Goal: Transaction & Acquisition: Purchase product/service

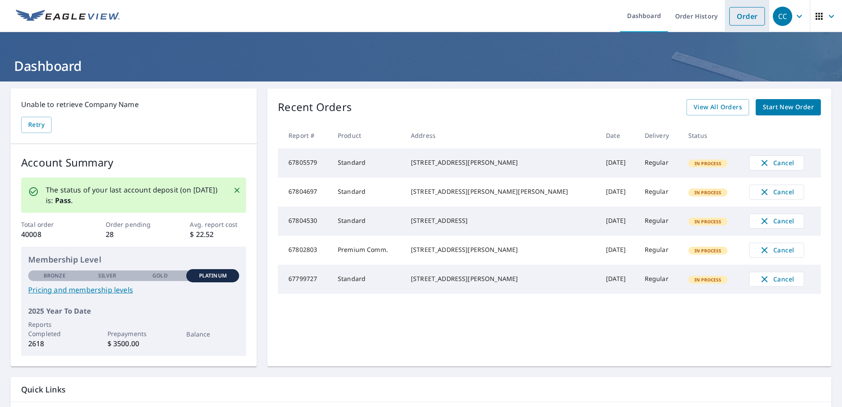
click at [736, 17] on link "Order" at bounding box center [748, 16] width 36 height 19
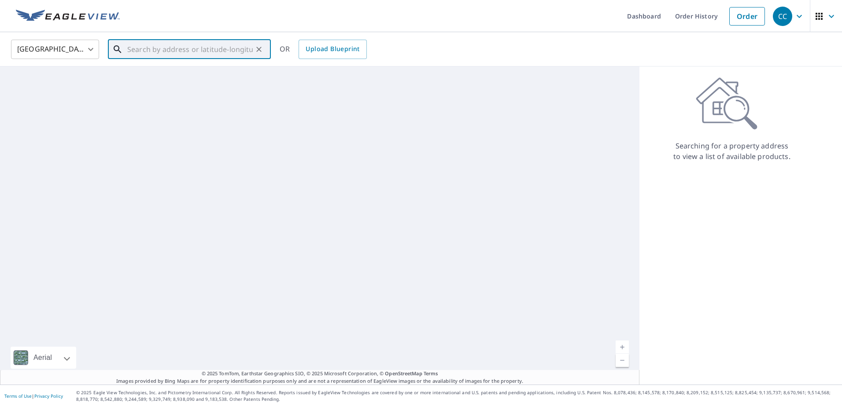
click at [198, 43] on input "text" at bounding box center [190, 49] width 126 height 25
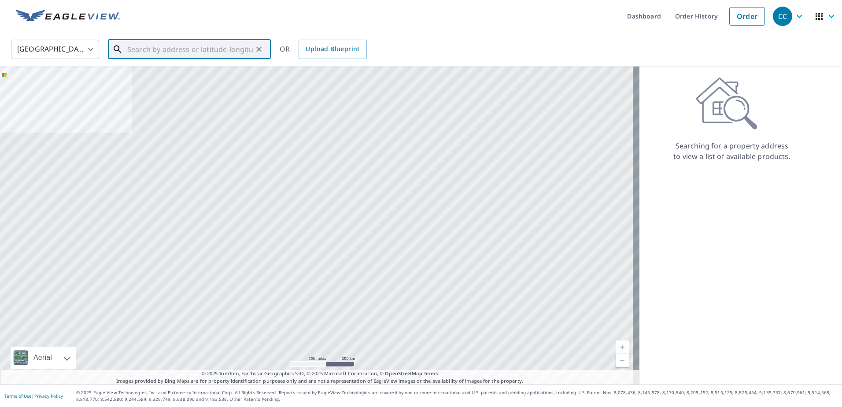
paste input "[STREET_ADDRESS]"
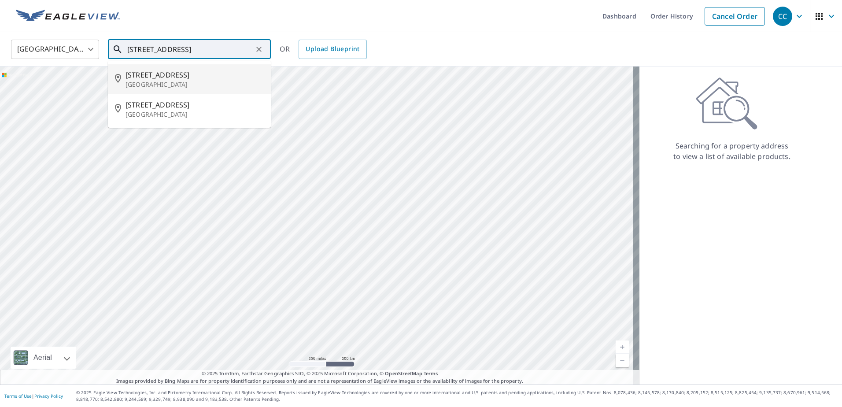
click at [203, 77] on span "[STREET_ADDRESS]" at bounding box center [195, 75] width 138 height 11
type input "[STREET_ADDRESS][PERSON_NAME]"
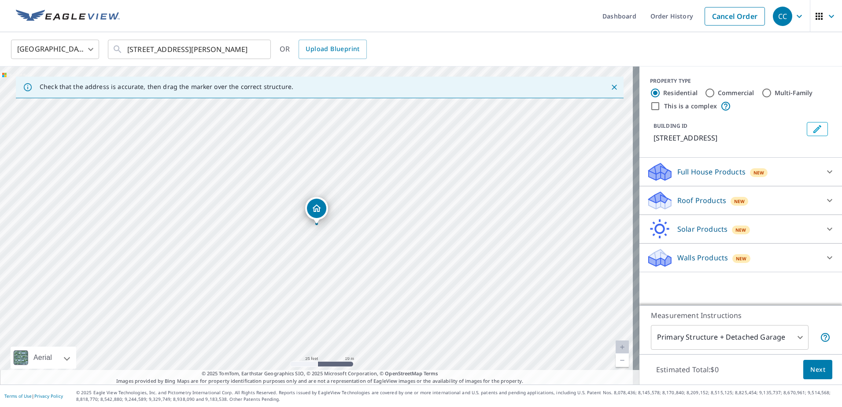
click at [682, 204] on p "Roof Products" at bounding box center [702, 200] width 49 height 11
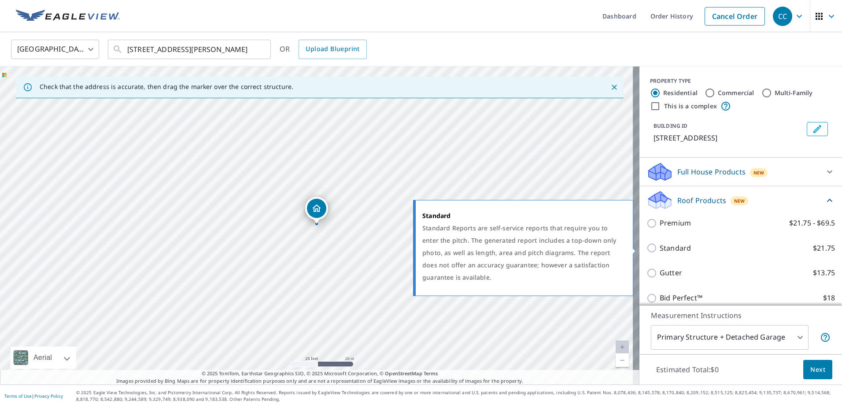
click at [670, 249] on p "Standard" at bounding box center [675, 248] width 31 height 11
click at [660, 249] on input "Standard $21.75" at bounding box center [653, 248] width 13 height 11
checkbox input "true"
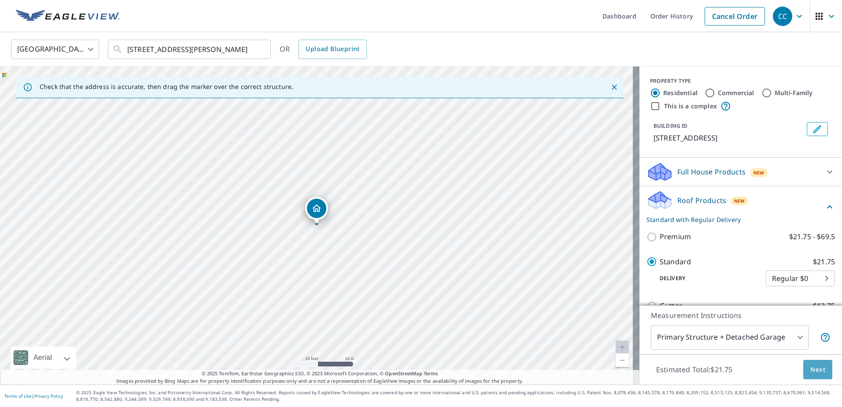
click at [811, 373] on span "Next" at bounding box center [818, 369] width 15 height 11
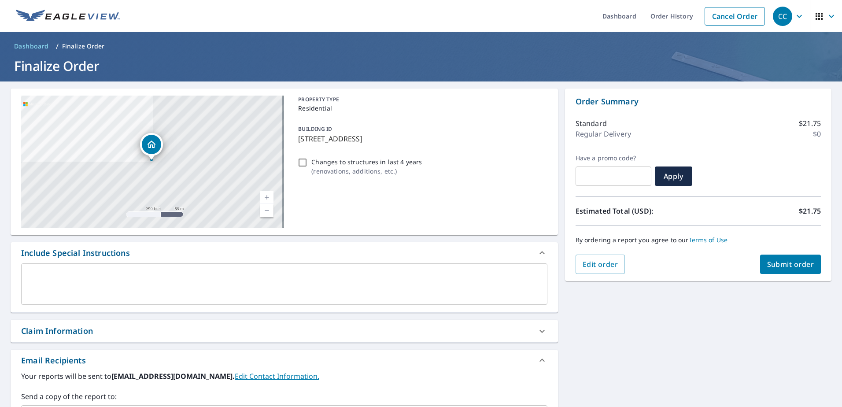
scroll to position [132, 0]
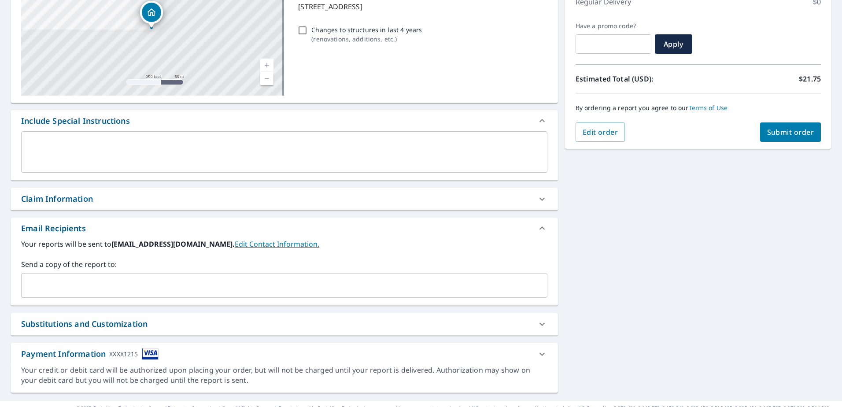
drag, startPoint x: 125, startPoint y: 196, endPoint x: 126, endPoint y: 225, distance: 29.6
click at [126, 198] on div "Claim Information" at bounding box center [276, 199] width 511 height 12
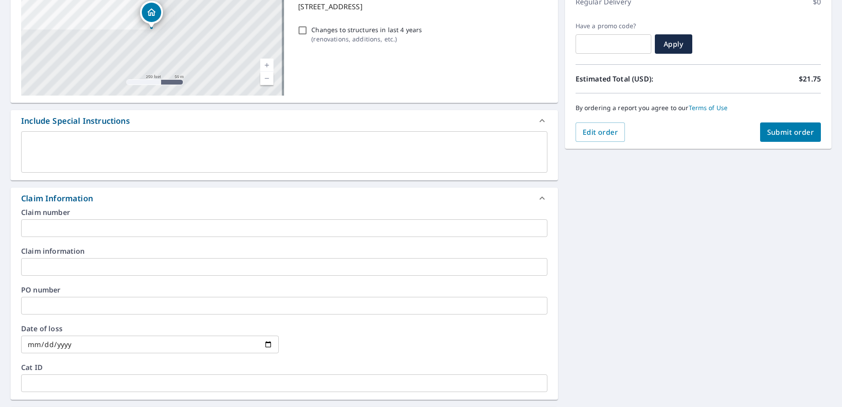
click at [117, 231] on input "text" at bounding box center [284, 228] width 527 height 18
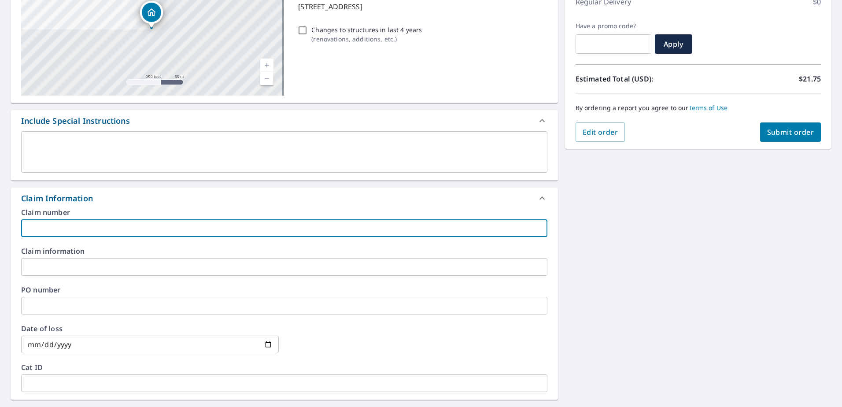
paste input "8159394"
click at [115, 234] on input "8159394" at bounding box center [284, 228] width 527 height 18
paste input "[PERSON_NAME] residence"
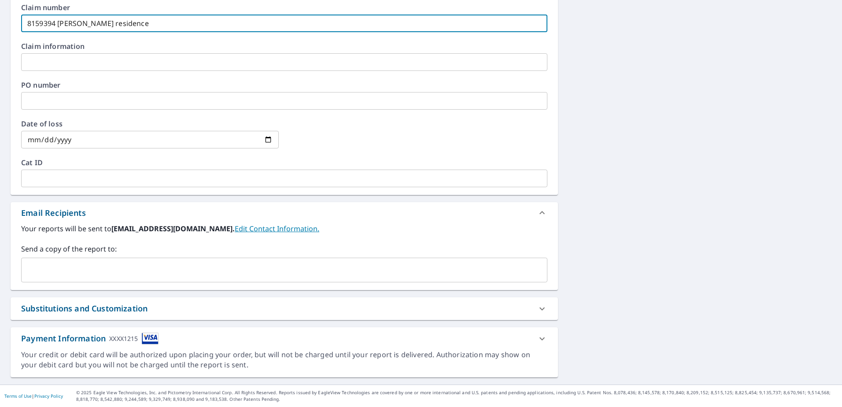
click at [105, 260] on div "​" at bounding box center [284, 270] width 527 height 25
type input "8159394 [PERSON_NAME] residence"
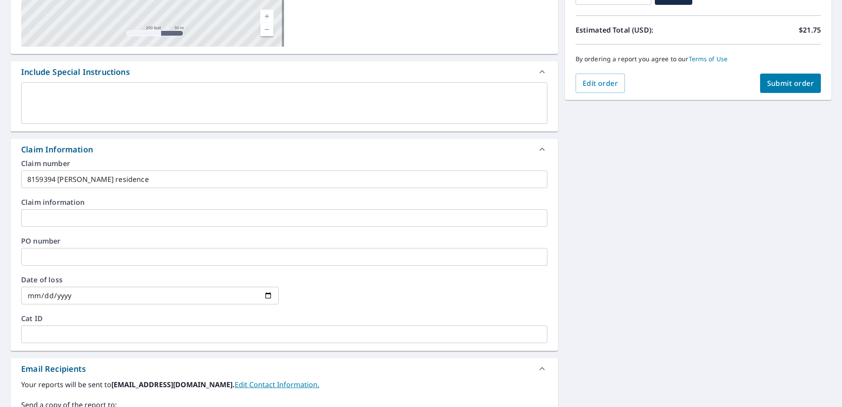
scroll to position [73, 0]
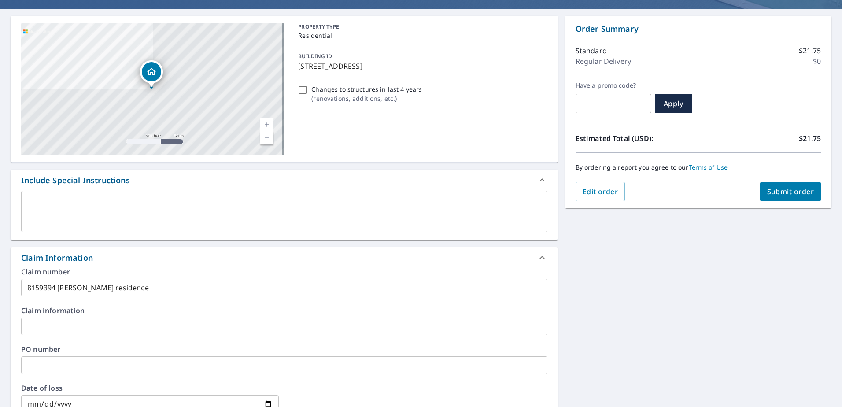
type input "[EMAIL_ADDRESS][DOMAIN_NAME]"
drag, startPoint x: 293, startPoint y: 68, endPoint x: 308, endPoint y: 69, distance: 14.6
click at [308, 69] on div "BUILDING ID [STREET_ADDRESS]" at bounding box center [421, 61] width 252 height 28
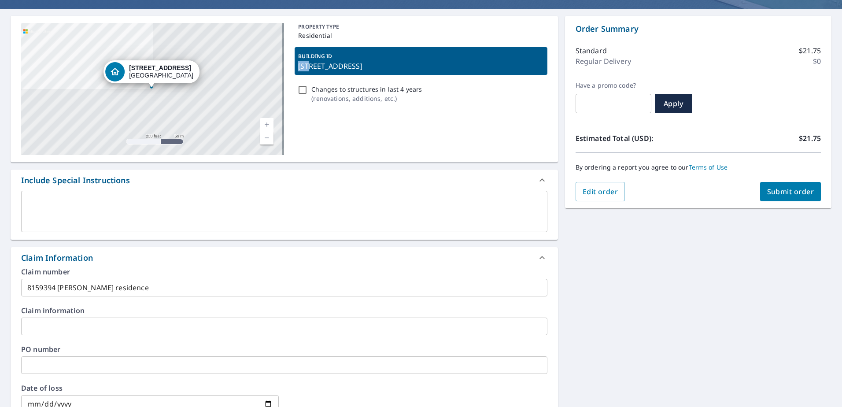
drag, startPoint x: 308, startPoint y: 69, endPoint x: 304, endPoint y: 68, distance: 4.4
click at [304, 68] on p "[STREET_ADDRESS]" at bounding box center [420, 66] width 245 height 11
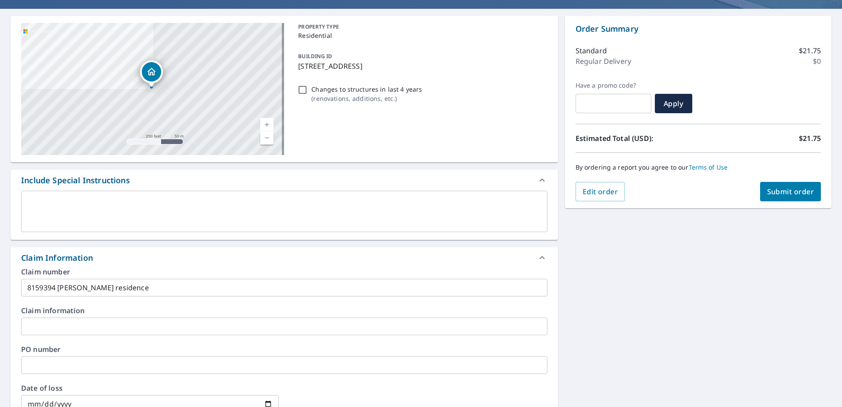
drag, startPoint x: 297, startPoint y: 67, endPoint x: 360, endPoint y: 71, distance: 62.3
click at [360, 71] on div "BUILDING ID [STREET_ADDRESS]" at bounding box center [421, 61] width 252 height 28
copy p "[GEOGRAPHIC_DATA]"
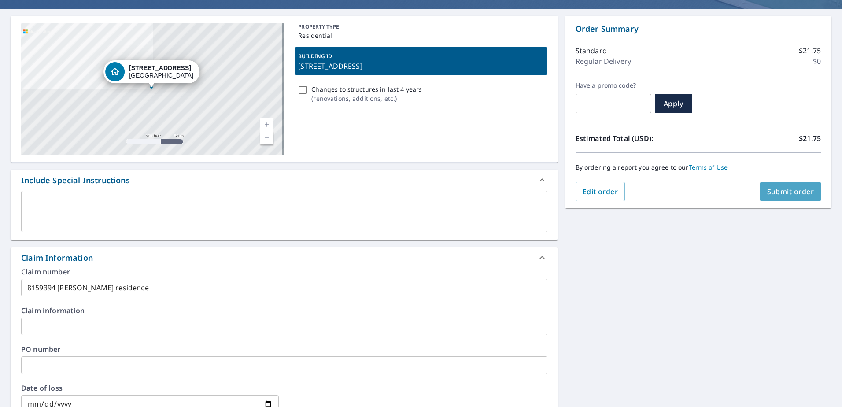
click at [768, 194] on span "Submit order" at bounding box center [791, 192] width 47 height 10
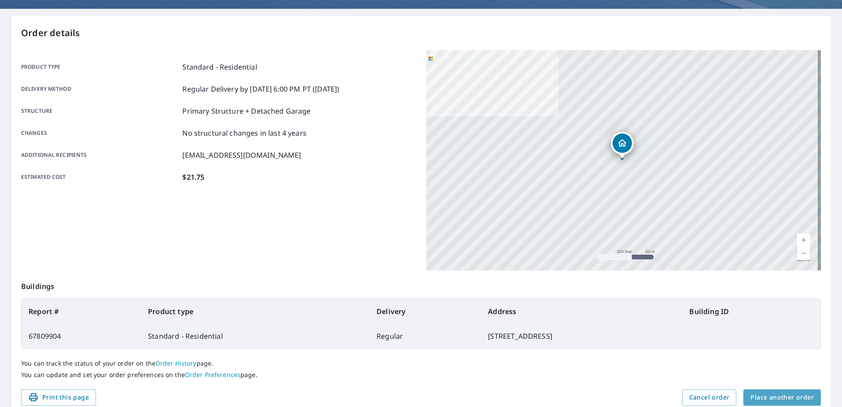
click at [783, 398] on span "Place another order" at bounding box center [782, 397] width 63 height 11
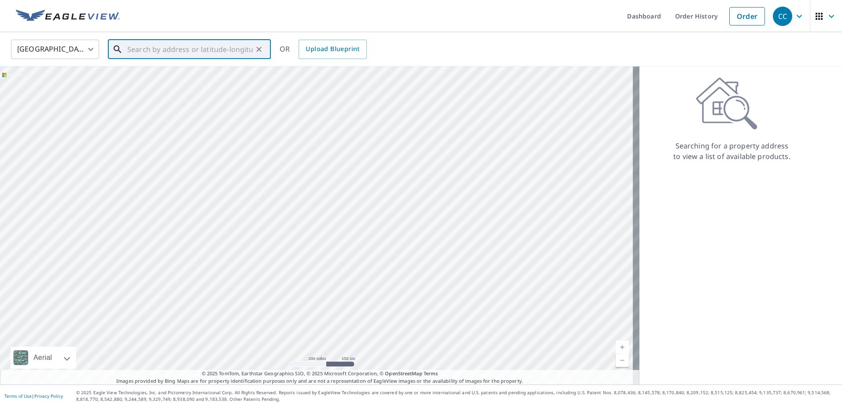
click at [178, 53] on input "text" at bounding box center [190, 49] width 126 height 25
paste input "[STREET_ADDRESS][PERSON_NAME]"
click at [226, 51] on input "[STREET_ADDRESS][PERSON_NAME]" at bounding box center [190, 49] width 126 height 25
drag, startPoint x: 228, startPoint y: 51, endPoint x: 272, endPoint y: 54, distance: 44.6
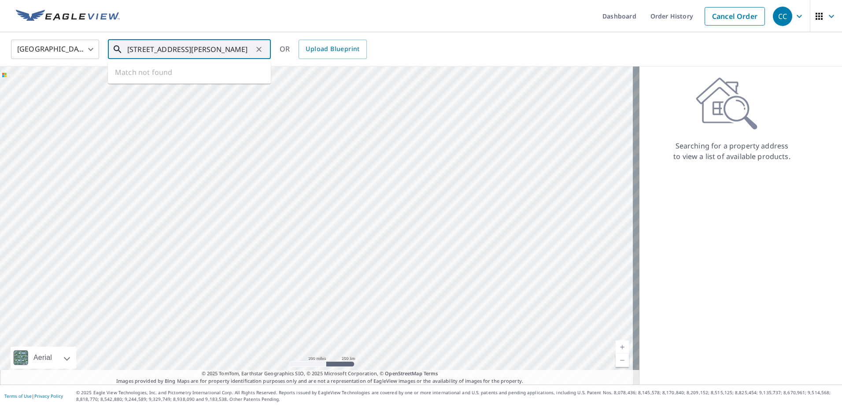
click at [272, 54] on div "[GEOGRAPHIC_DATA] [GEOGRAPHIC_DATA] ​ [STREET_ADDRESS] [PERSON_NAME] ​ Match no…" at bounding box center [418, 49] width 828 height 21
click at [208, 75] on span "969 Heartwood Cir" at bounding box center [195, 75] width 138 height 11
type input "[STREET_ADDRESS]"
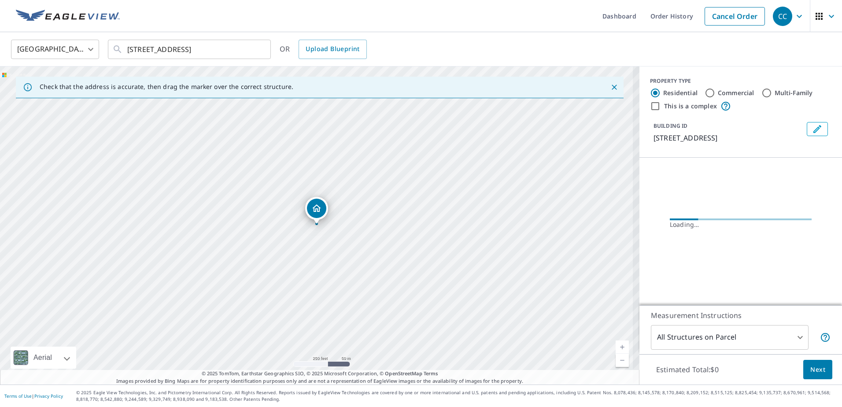
scroll to position [0, 0]
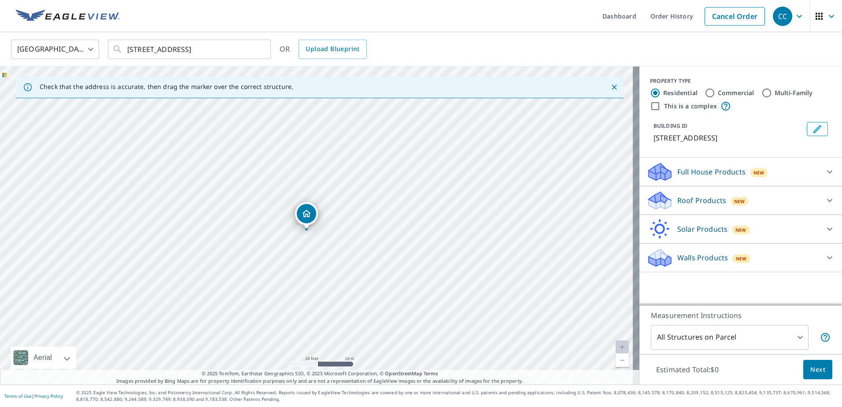
click at [686, 204] on p "Roof Products" at bounding box center [702, 200] width 49 height 11
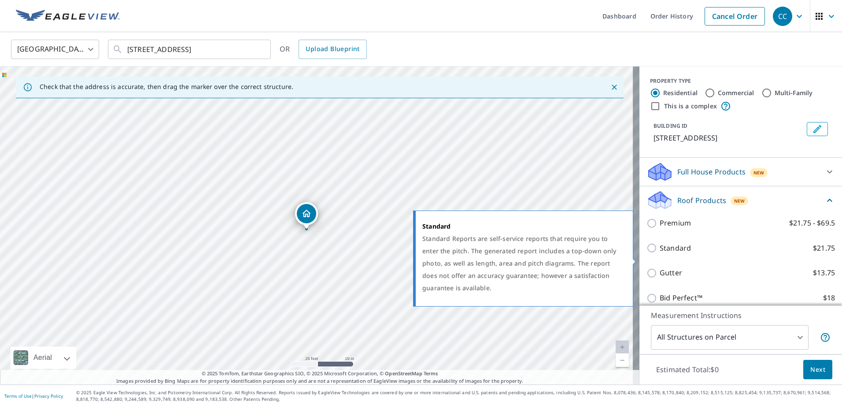
click at [670, 254] on p "Standard" at bounding box center [675, 248] width 31 height 11
click at [660, 253] on input "Standard $21.75" at bounding box center [653, 248] width 13 height 11
checkbox input "true"
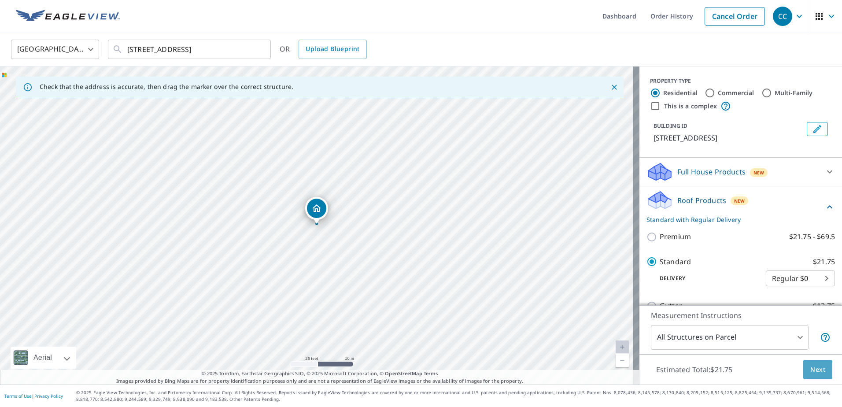
click at [811, 368] on span "Next" at bounding box center [818, 369] width 15 height 11
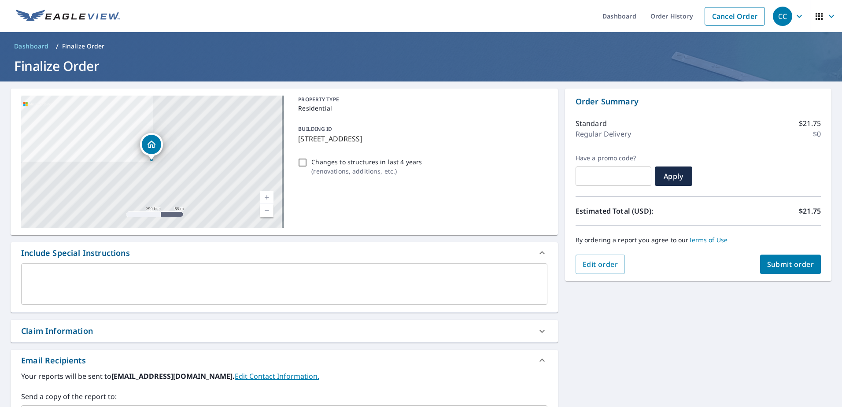
scroll to position [148, 0]
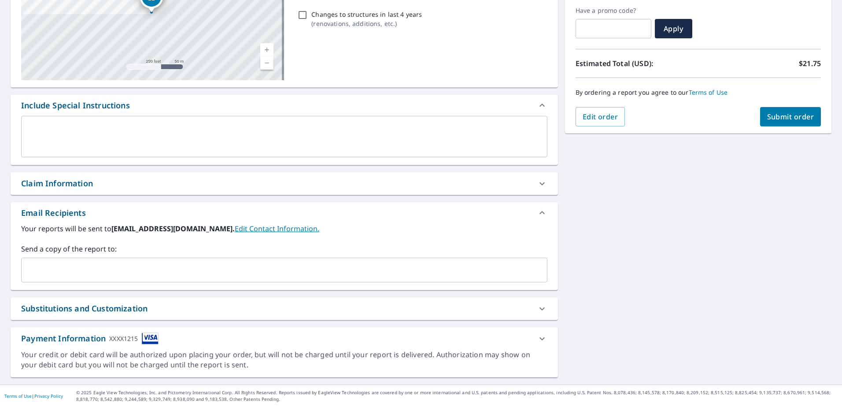
click at [167, 178] on div "Claim Information" at bounding box center [276, 184] width 511 height 12
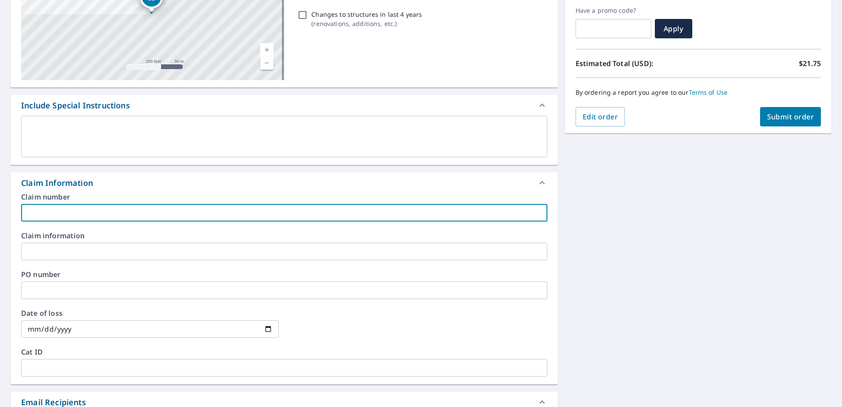
click at [72, 217] on input "text" at bounding box center [284, 213] width 527 height 18
paste input "8159398"
click at [94, 213] on input "8159398" at bounding box center [284, 213] width 527 height 18
paste input "[PERSON_NAME] residence"
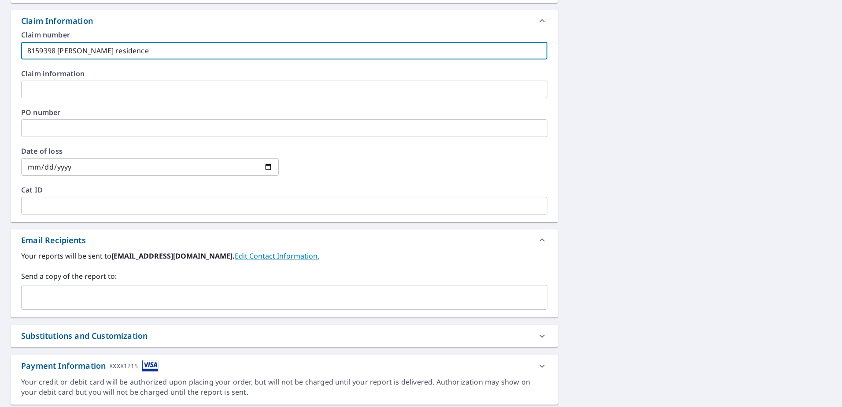
scroll to position [337, 0]
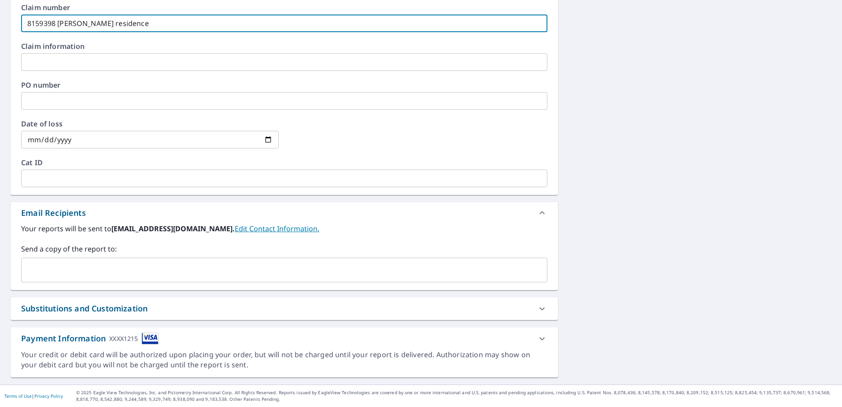
type input "8159398 [PERSON_NAME] residence"
click at [77, 267] on input "text" at bounding box center [277, 270] width 505 height 17
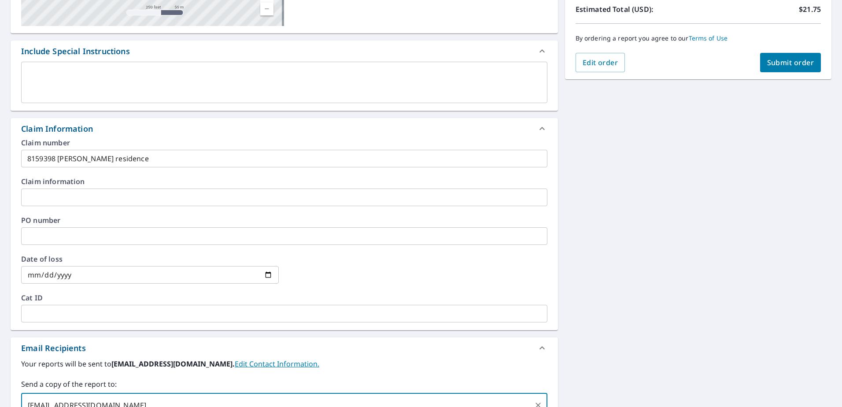
scroll to position [73, 0]
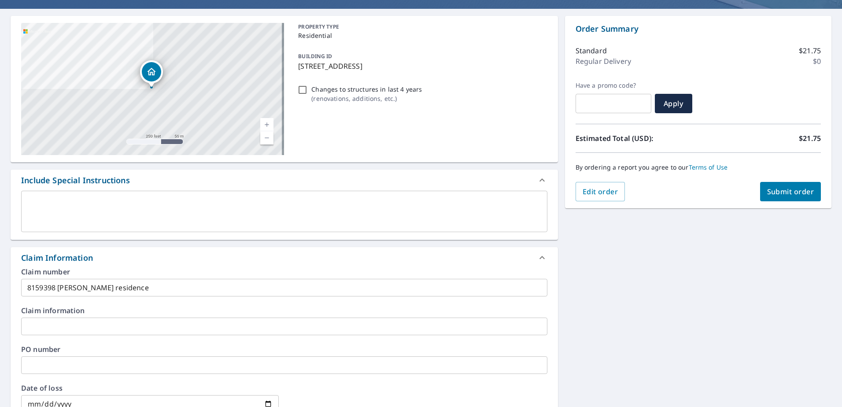
type input "[EMAIL_ADDRESS][DOMAIN_NAME]"
click at [784, 188] on span "Submit order" at bounding box center [791, 192] width 47 height 10
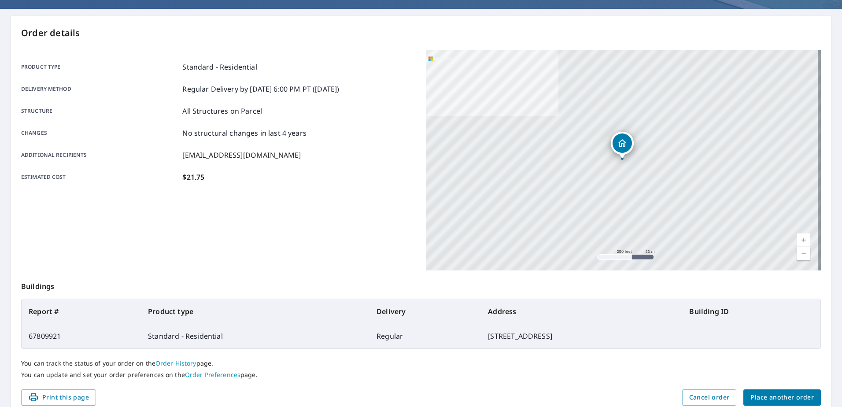
click at [753, 399] on span "Place another order" at bounding box center [782, 397] width 63 height 11
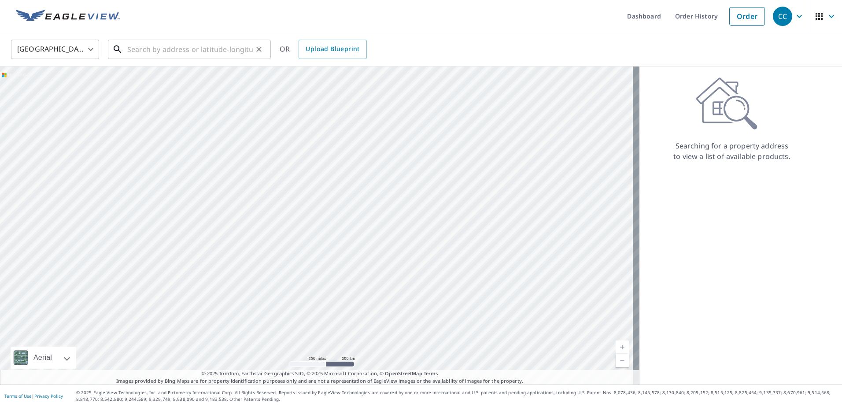
click at [155, 46] on input "text" at bounding box center [190, 49] width 126 height 25
paste input "[STREET_ADDRESS]"
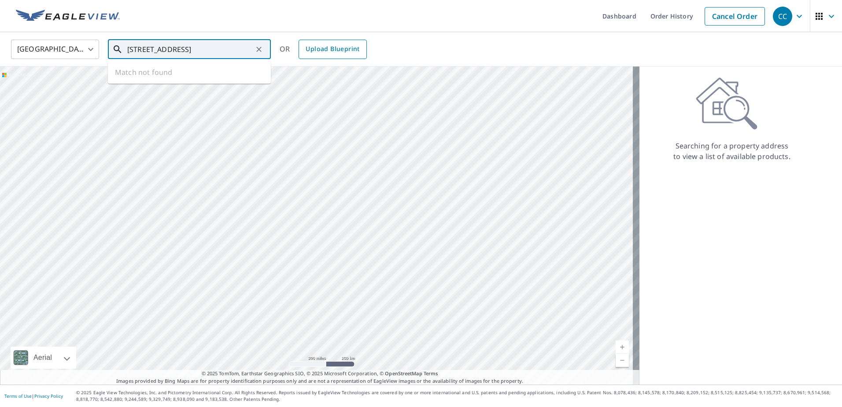
drag, startPoint x: 225, startPoint y: 48, endPoint x: 347, endPoint y: 58, distance: 122.9
click at [347, 58] on div "[GEOGRAPHIC_DATA] [GEOGRAPHIC_DATA] ​ [STREET_ADDRESS] Gadsde ​ Match not found…" at bounding box center [418, 49] width 828 height 21
click at [221, 74] on span "[STREET_ADDRESS]" at bounding box center [195, 75] width 138 height 11
type input "[STREET_ADDRESS]"
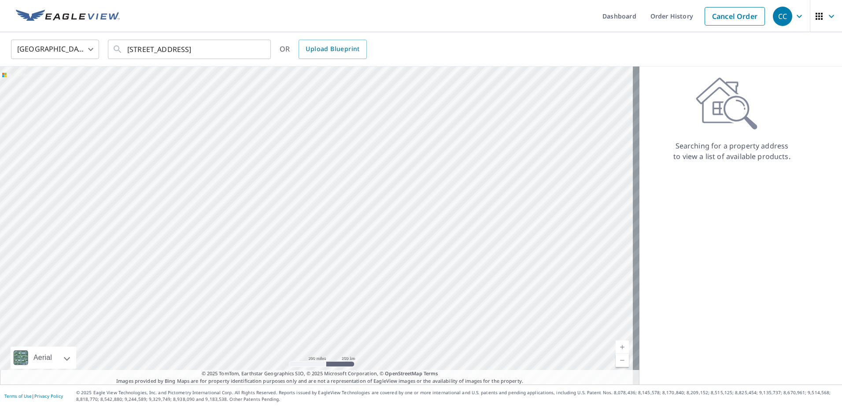
scroll to position [0, 0]
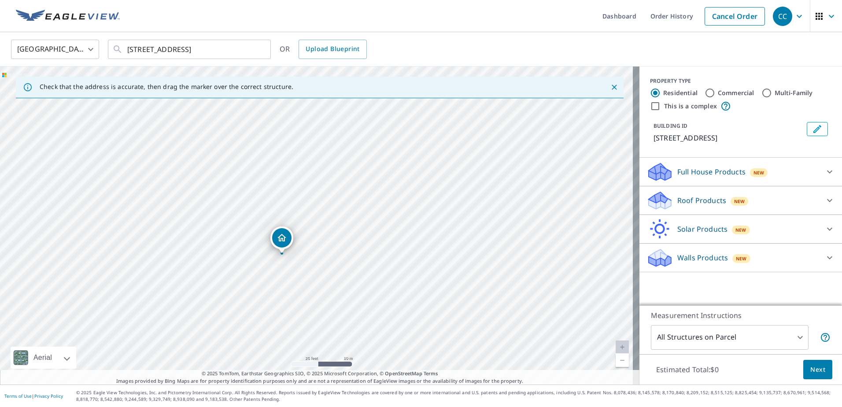
click at [670, 198] on div "Roof Products New" at bounding box center [733, 200] width 173 height 21
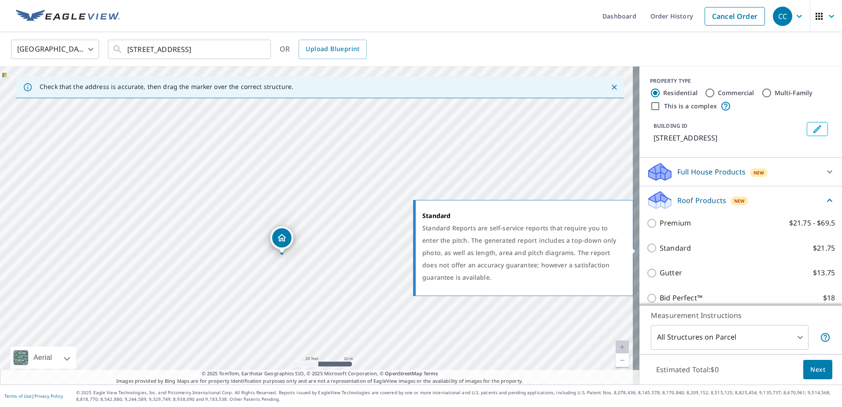
click at [662, 251] on p "Standard" at bounding box center [675, 248] width 31 height 11
click at [660, 251] on input "Standard $21.75" at bounding box center [653, 248] width 13 height 11
checkbox input "true"
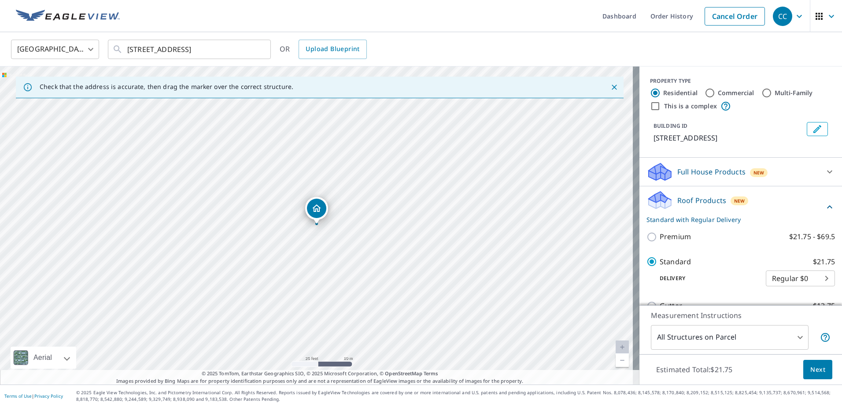
click at [813, 373] on span "Next" at bounding box center [818, 369] width 15 height 11
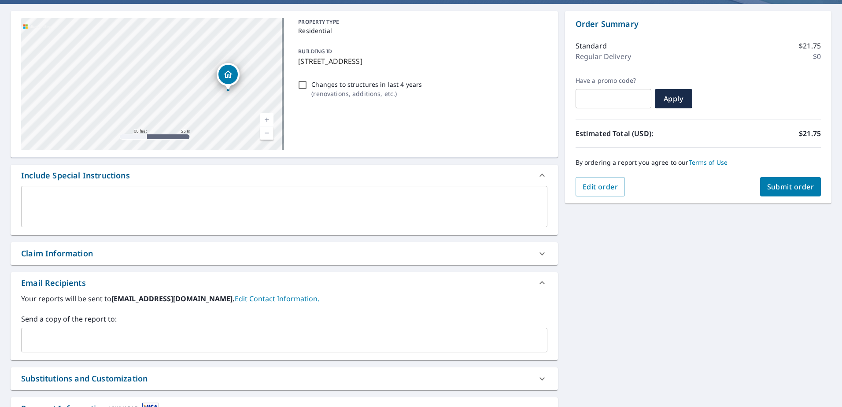
scroll to position [148, 0]
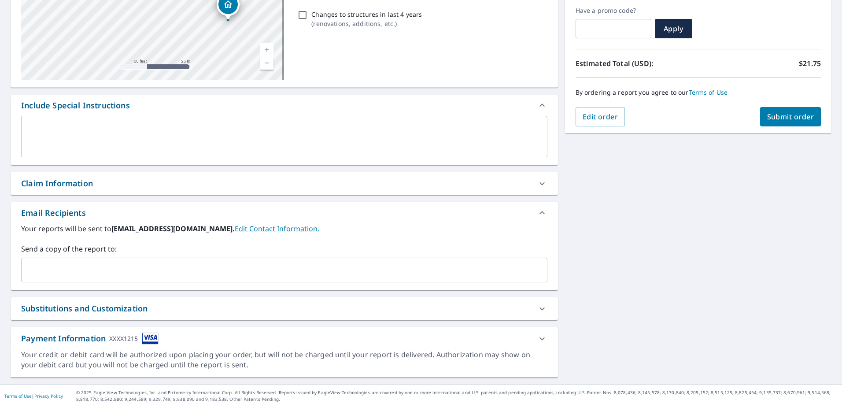
click at [188, 188] on div "Claim Information" at bounding box center [276, 184] width 511 height 12
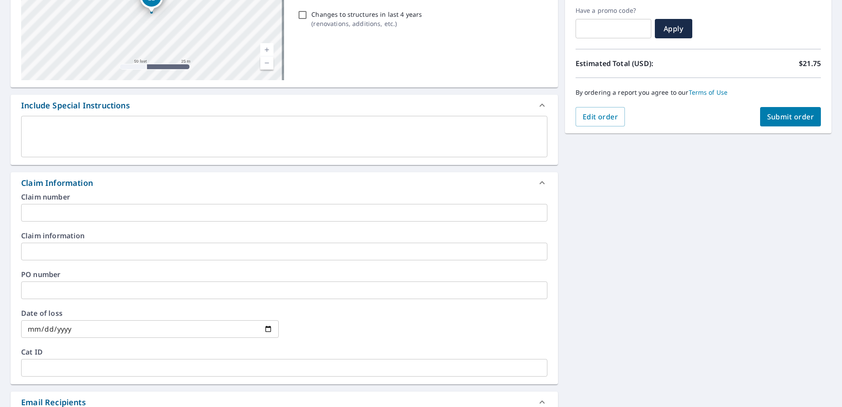
click at [97, 221] on input "text" at bounding box center [284, 213] width 527 height 18
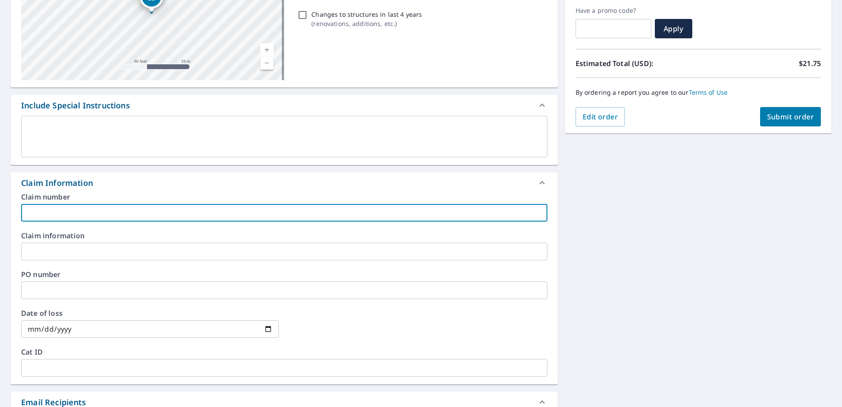
paste input "8159404"
click at [75, 213] on input "8159404" at bounding box center [284, 213] width 527 height 18
paste input "[PERSON_NAME] residence"
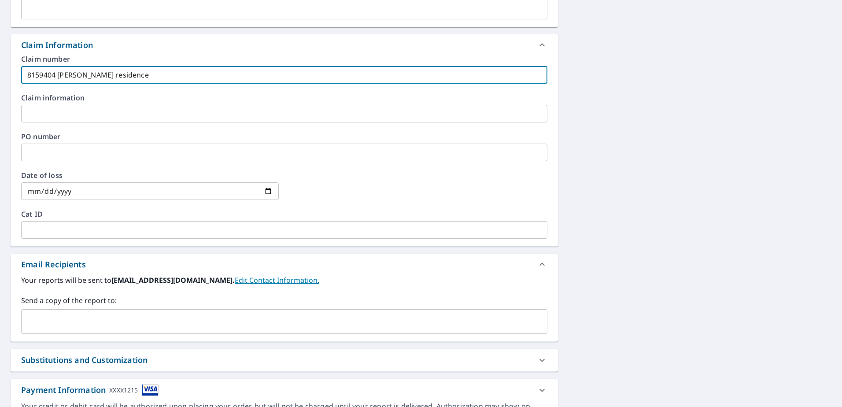
scroll to position [337, 0]
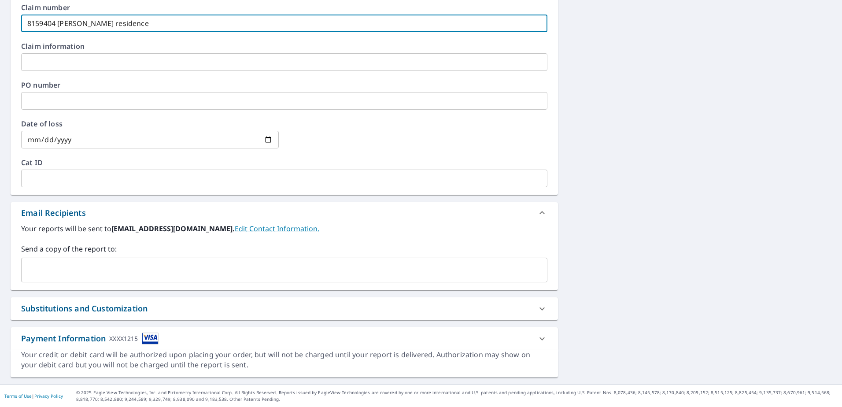
type input "8159404 [PERSON_NAME] residence"
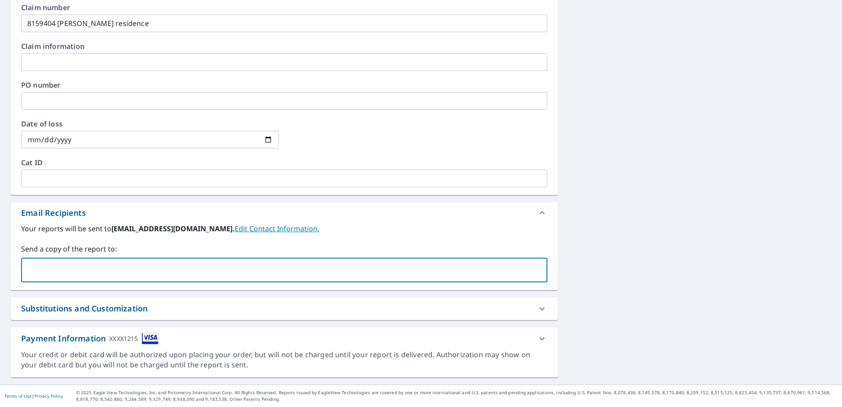
click at [81, 271] on input "text" at bounding box center [277, 270] width 505 height 17
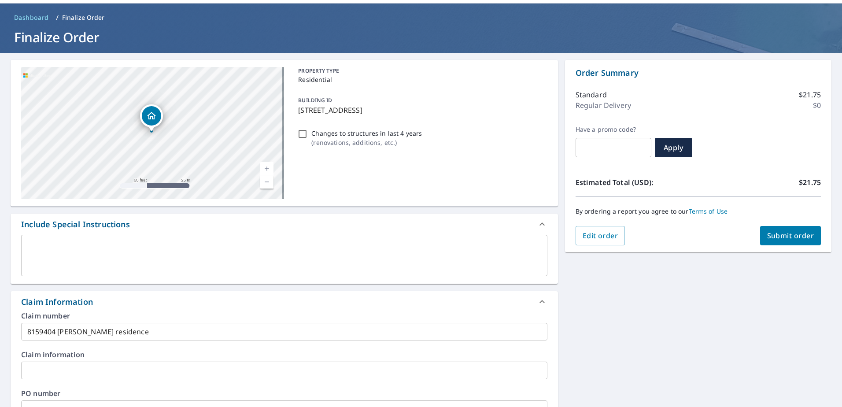
type input "[EMAIL_ADDRESS][DOMAIN_NAME]"
click at [781, 240] on span "Submit order" at bounding box center [791, 236] width 47 height 10
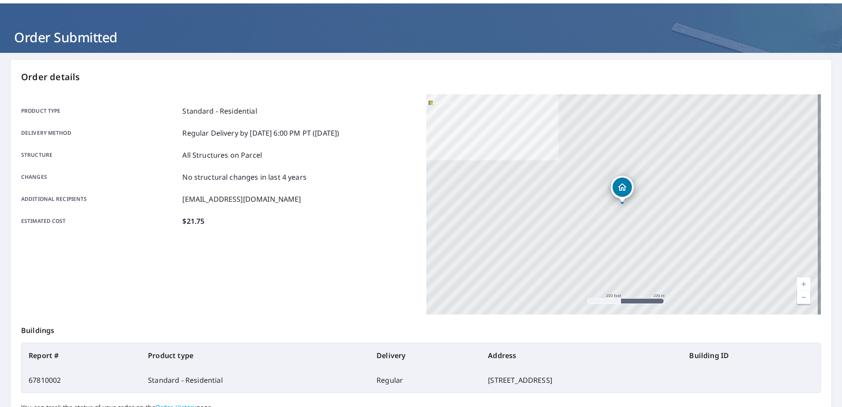
scroll to position [111, 0]
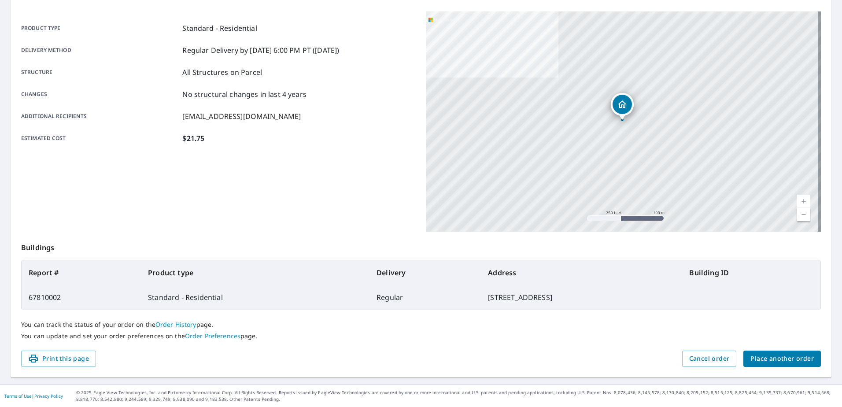
click at [766, 354] on span "Place another order" at bounding box center [782, 358] width 63 height 11
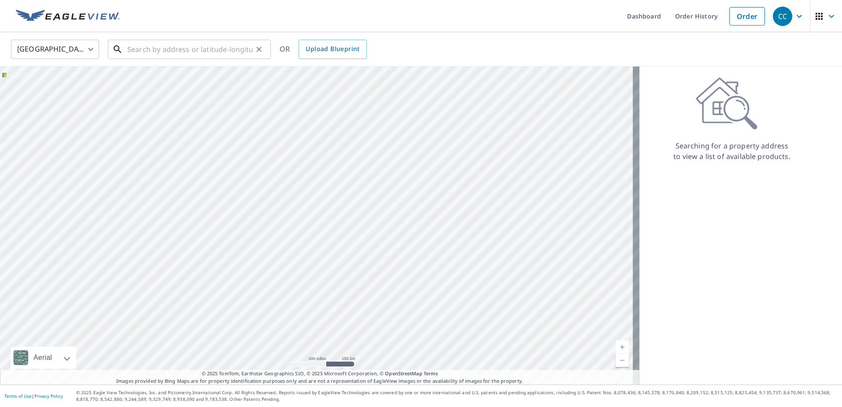
click at [168, 53] on input "text" at bounding box center [190, 49] width 126 height 25
paste input "[STREET_ADDRESS] Clay Co"
type input "[STREET_ADDRESS] Clay Co"
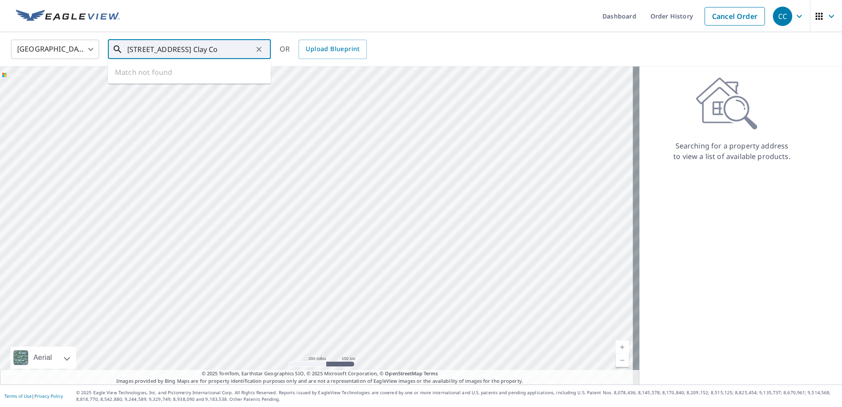
scroll to position [0, 57]
click at [259, 47] on icon "Clear" at bounding box center [259, 49] width 9 height 9
